Goal: Feedback & Contribution: Submit feedback/report problem

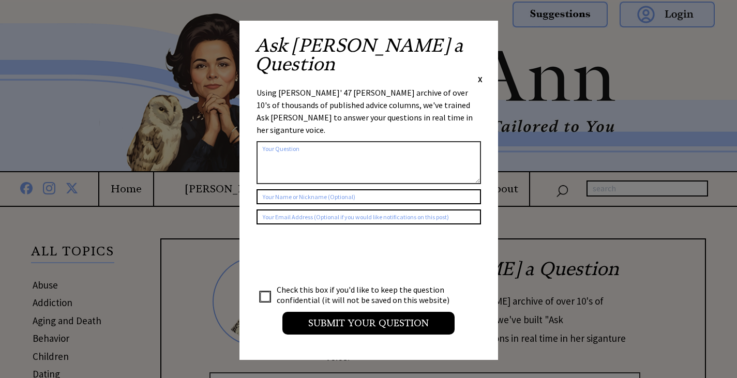
click at [263, 141] on textarea at bounding box center [369, 162] width 225 height 43
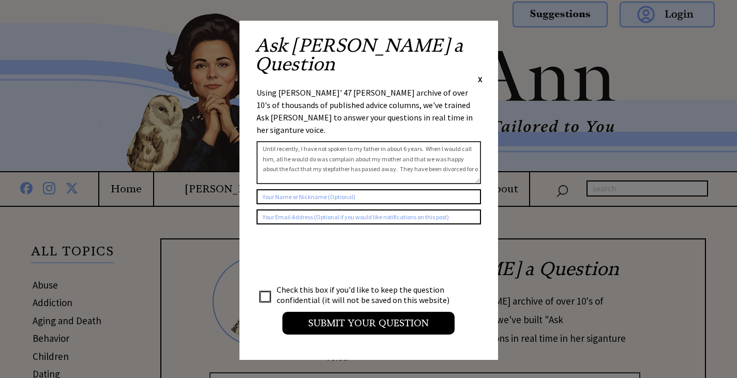
scroll to position [7, 0]
click at [425, 141] on textarea "Until recently, I have not spoken to my father in about 6 years. When I would c…" at bounding box center [369, 162] width 225 height 43
click at [396, 141] on textarea "Until recently, I have not spoken to my father in about 6 years. When I would c…" at bounding box center [369, 162] width 225 height 43
click at [306, 141] on textarea "Until recently, I have not spoken to my father in about 6 years. When I would c…" at bounding box center [369, 162] width 225 height 43
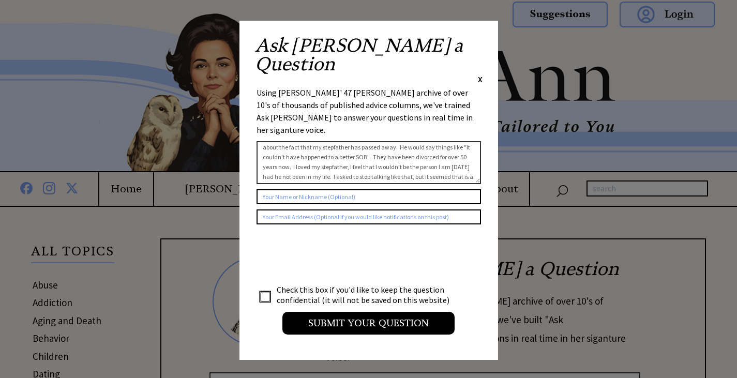
scroll to position [37, 0]
click at [352, 141] on textarea "Until recently, I have not spoken to my father in about 6 years. When I would c…" at bounding box center [369, 162] width 225 height 43
click at [336, 141] on textarea "Until recently, I have not spoken to my father in about 6 years. When I would c…" at bounding box center [369, 162] width 225 height 43
click at [375, 141] on textarea "Until recently, I have not spoken to my father in about 6 years. When I would c…" at bounding box center [369, 162] width 225 height 43
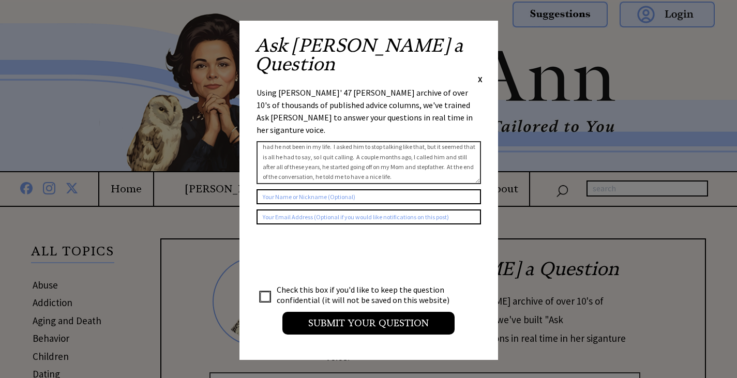
click at [367, 141] on textarea "Until recently, I have not spoken to my father in about 6 years. When I would c…" at bounding box center [369, 162] width 225 height 43
click at [336, 141] on textarea "Until recently, I have not spoken to my father in about 6 years. When I would c…" at bounding box center [369, 162] width 225 height 43
click at [416, 141] on textarea "Until recently, I have not spoken to my father in about 6 years. When I would c…" at bounding box center [369, 162] width 225 height 43
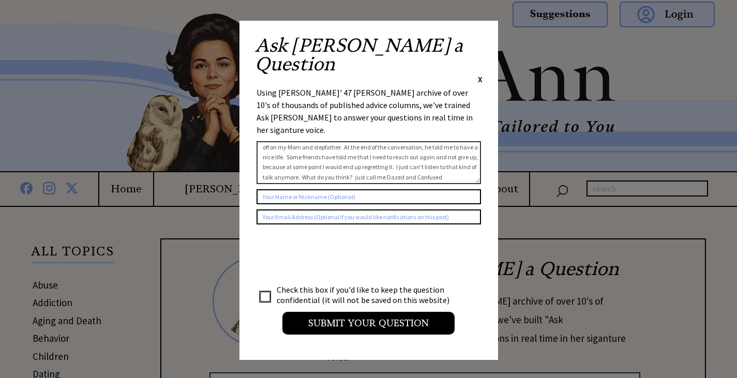
click at [423, 141] on textarea "Until recently, I have not spoken to my father in about 6 years. When I would c…" at bounding box center [369, 162] width 225 height 43
type textarea "Until recently, I have not spoken to my father in about 6 years. When I would c…"
click at [262, 189] on input "text" at bounding box center [369, 196] width 225 height 15
type input "Dazed and Confused"
click at [260, 210] on input "text" at bounding box center [369, 217] width 225 height 15
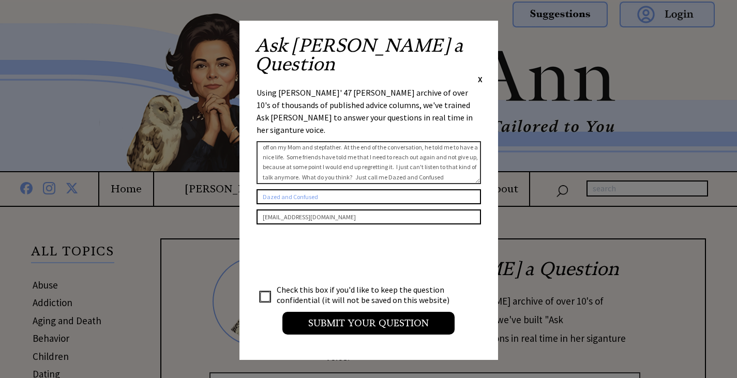
type input "[EMAIL_ADDRESS][DOMAIN_NAME]"
click at [277, 141] on textarea "Until recently, I have not spoken to my father in about 6 years. When I would c…" at bounding box center [369, 162] width 225 height 43
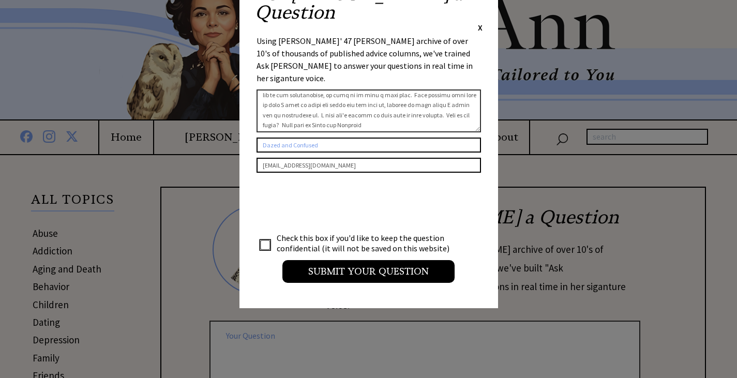
type textarea "Until recently, I have not spoken to my father in about 6 years. When I would c…"
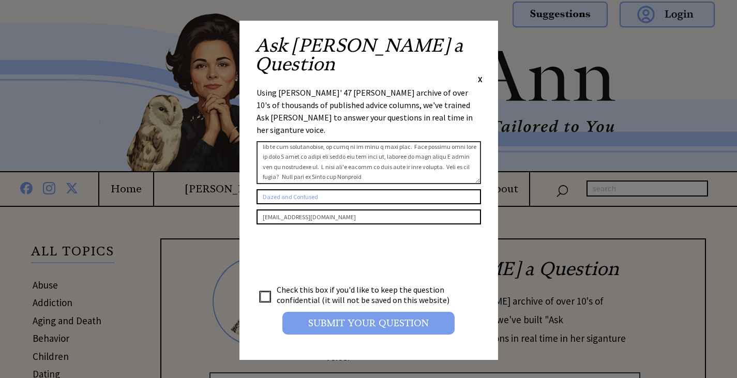
click at [367, 312] on input "Submit your Question" at bounding box center [368, 323] width 172 height 23
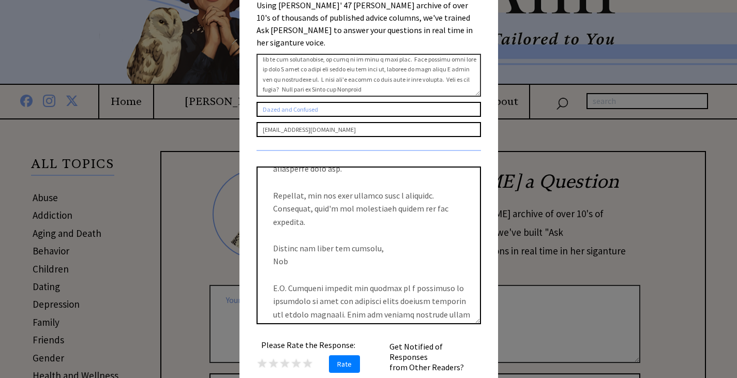
scroll to position [103, 0]
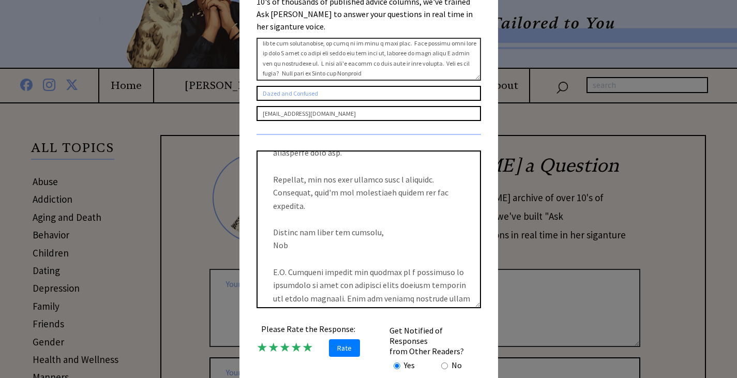
click at [302, 339] on span "★" at bounding box center [307, 347] width 11 height 16
click at [339, 339] on span "Rate" at bounding box center [344, 348] width 31 height 18
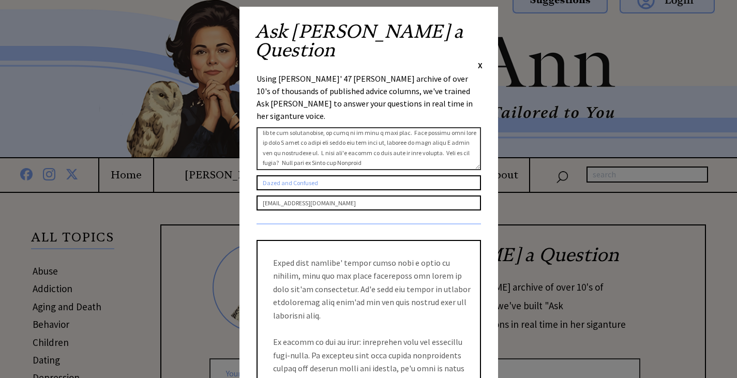
scroll to position [0, 0]
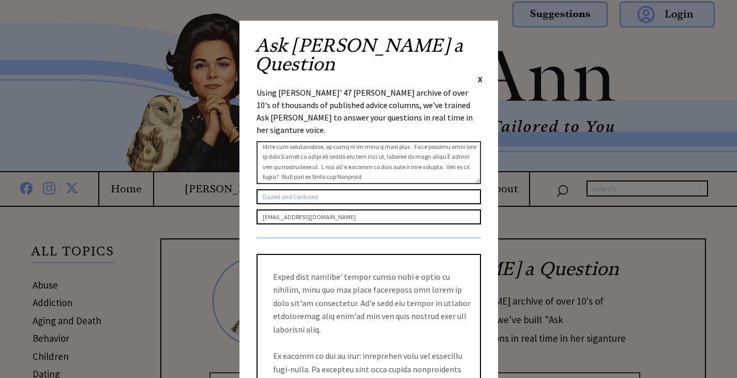
click at [480, 74] on span "X" at bounding box center [480, 79] width 5 height 10
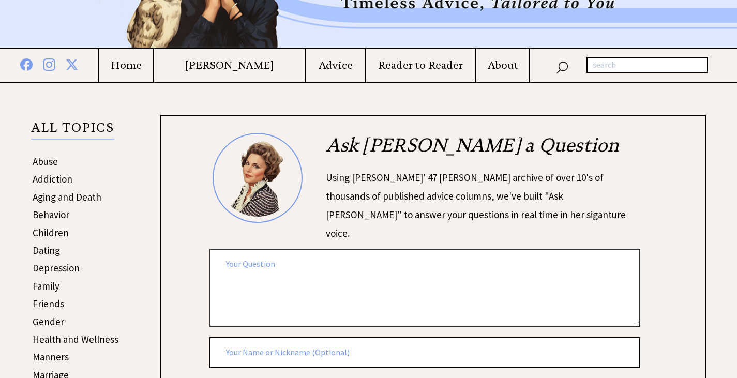
scroll to position [155, 0]
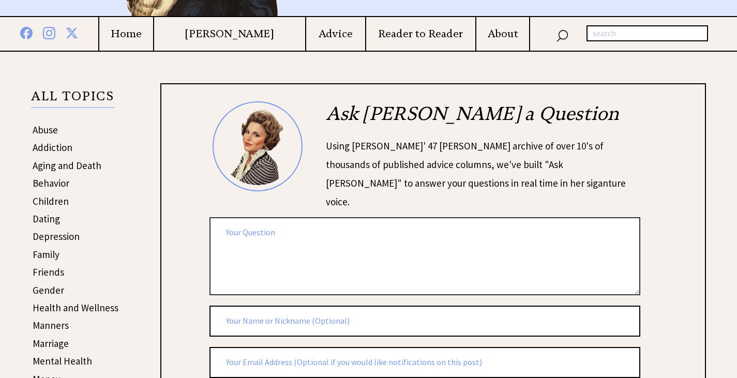
click at [48, 256] on link "Family" at bounding box center [46, 254] width 27 height 12
